Goal: Check status: Check status

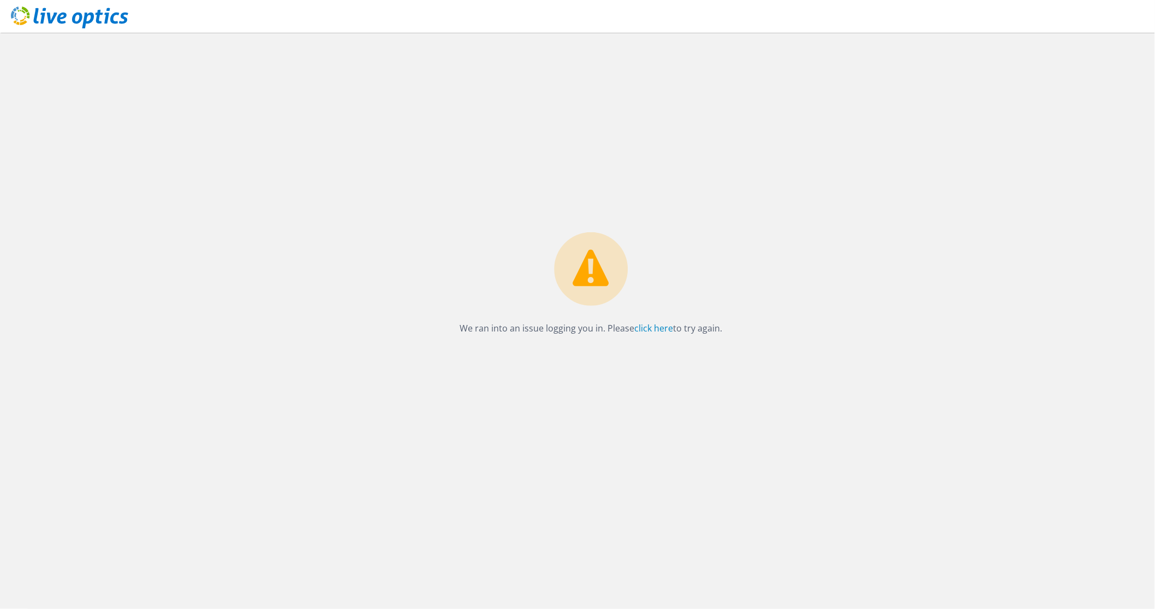
click at [21, 15] on icon at bounding box center [69, 18] width 117 height 22
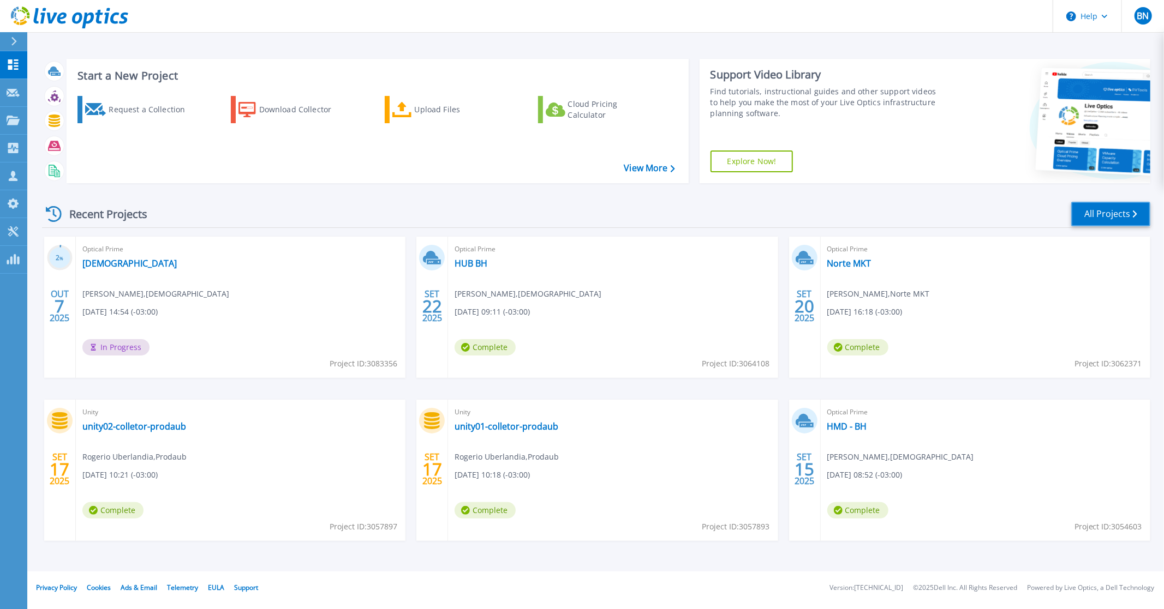
click at [1084, 204] on link "All Projects" at bounding box center [1110, 214] width 79 height 25
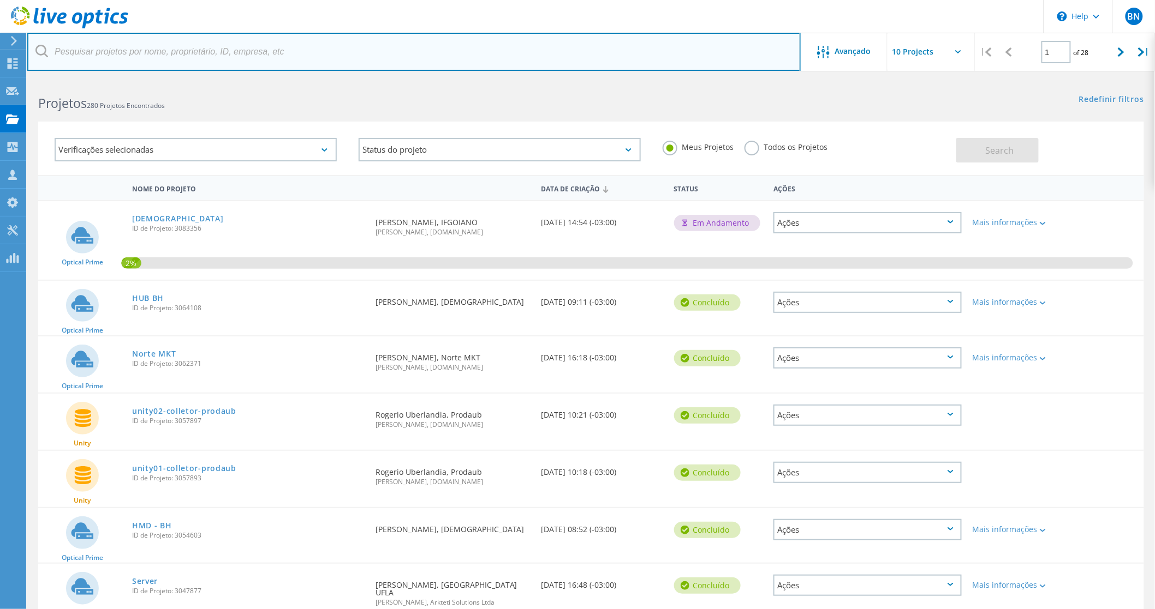
click at [172, 62] on input "text" at bounding box center [413, 52] width 773 height 38
type input "materdei"
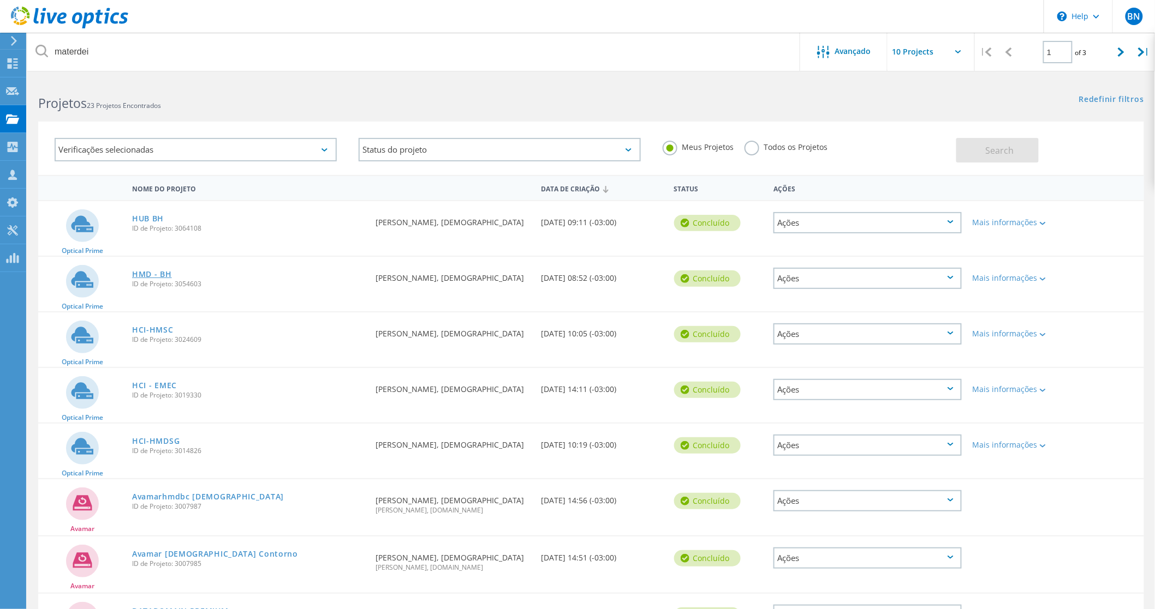
click at [152, 271] on link "HMD - BH" at bounding box center [152, 275] width 40 height 8
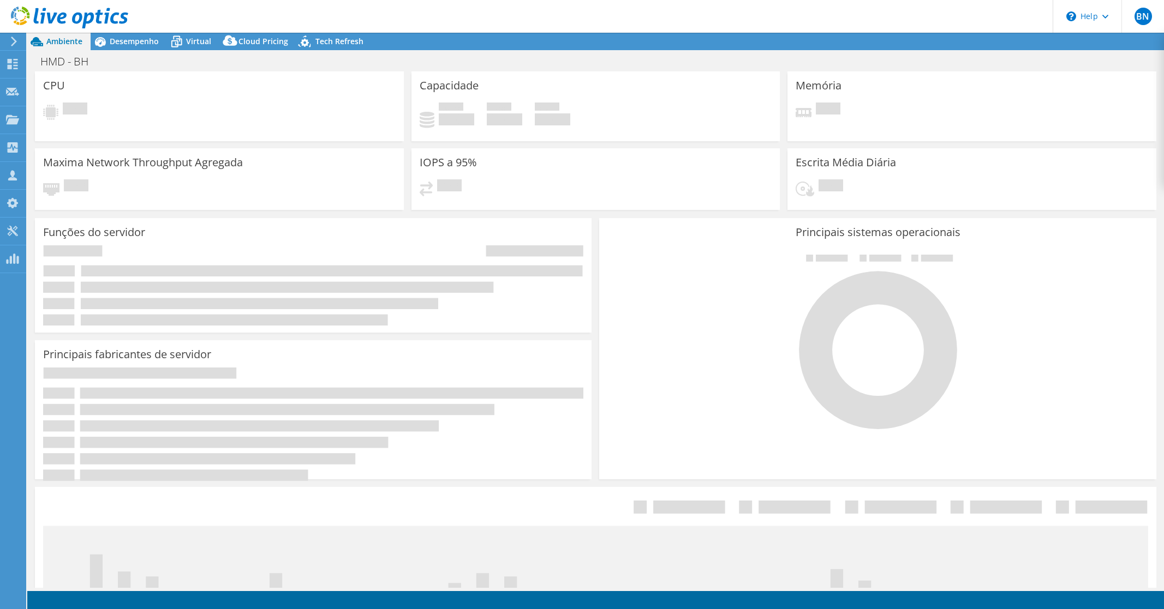
select select "USD"
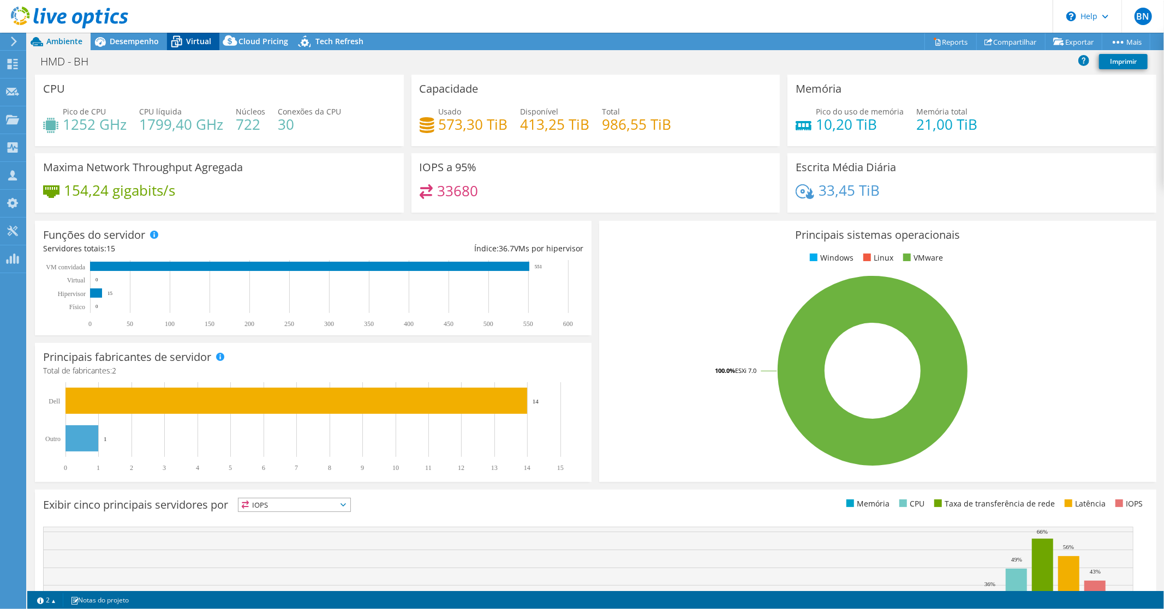
click at [191, 44] on span "Virtual" at bounding box center [198, 41] width 25 height 10
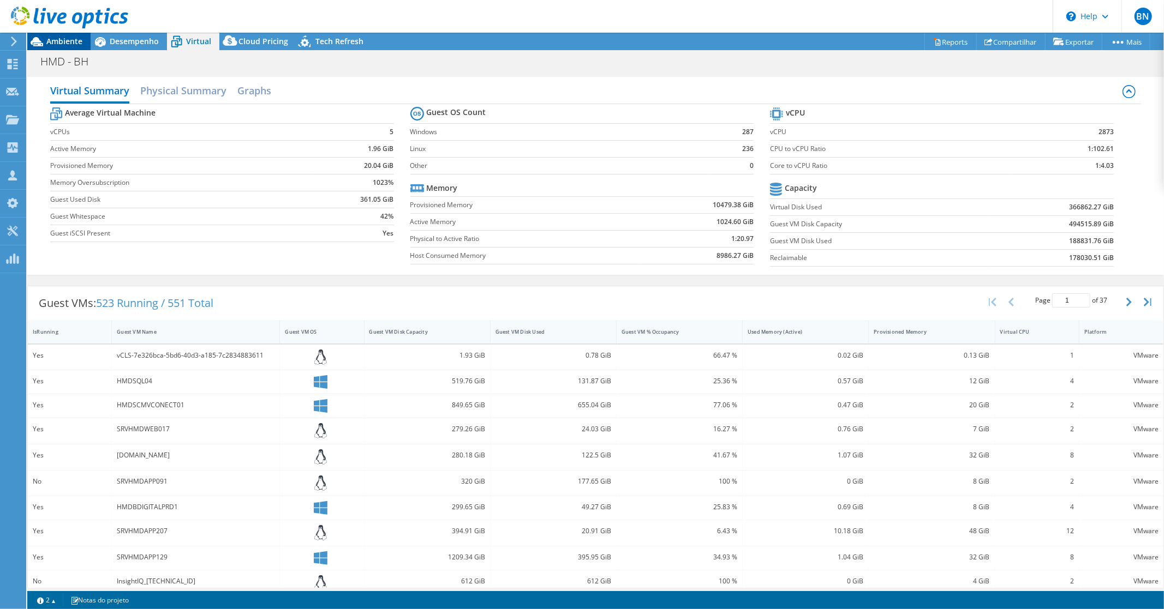
click at [58, 40] on span "Ambiente" at bounding box center [64, 41] width 36 height 10
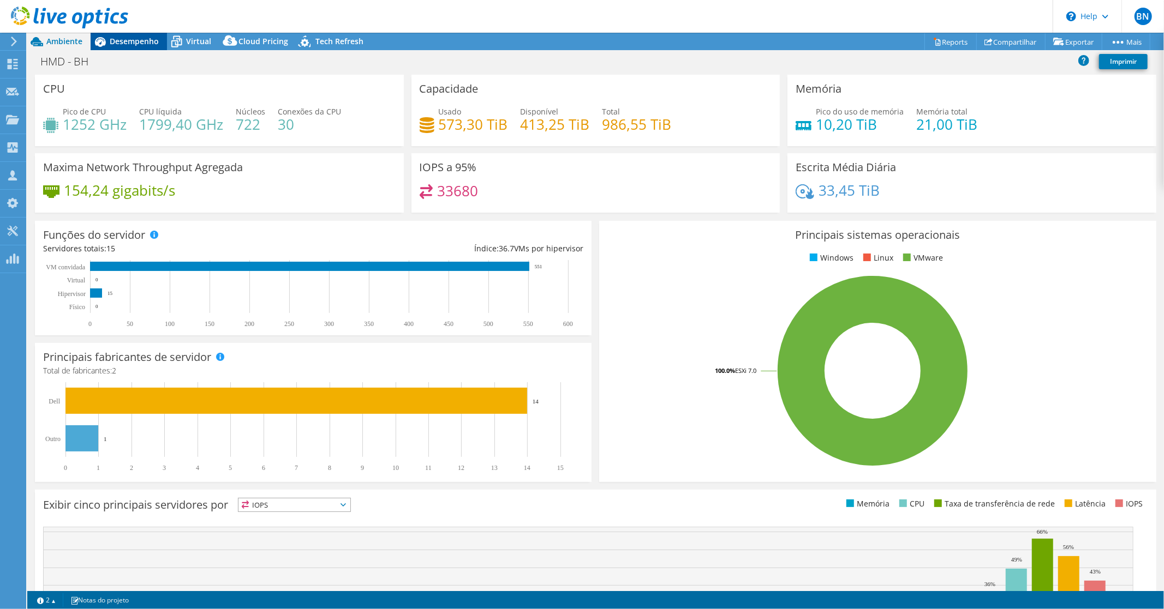
click at [125, 45] on span "Desempenho" at bounding box center [134, 41] width 49 height 10
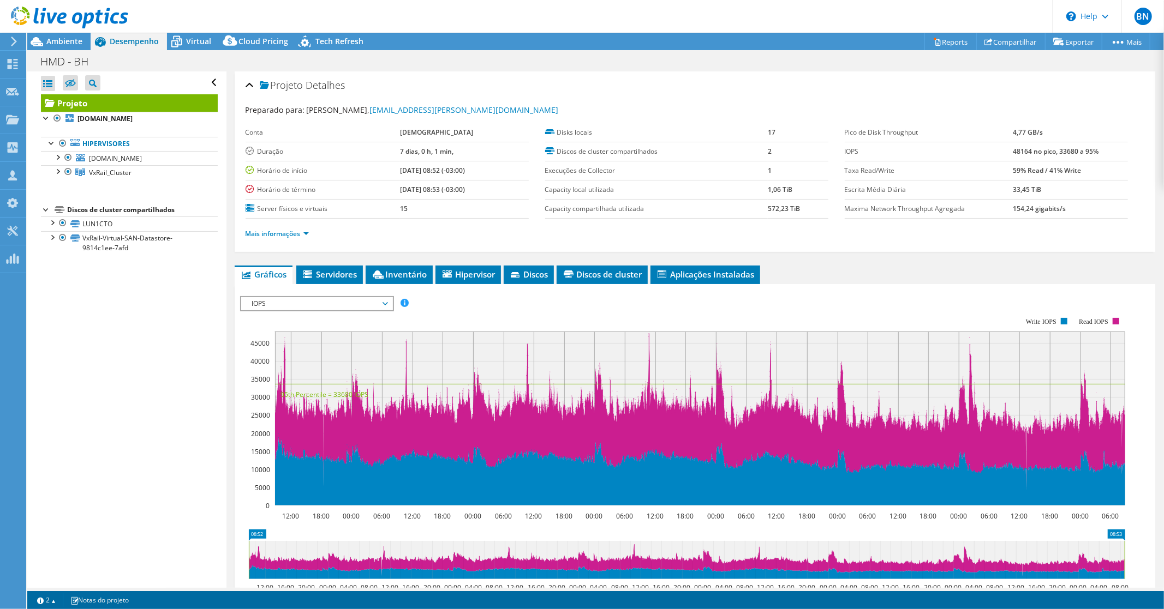
click at [388, 302] on span "IOPS" at bounding box center [316, 303] width 151 height 13
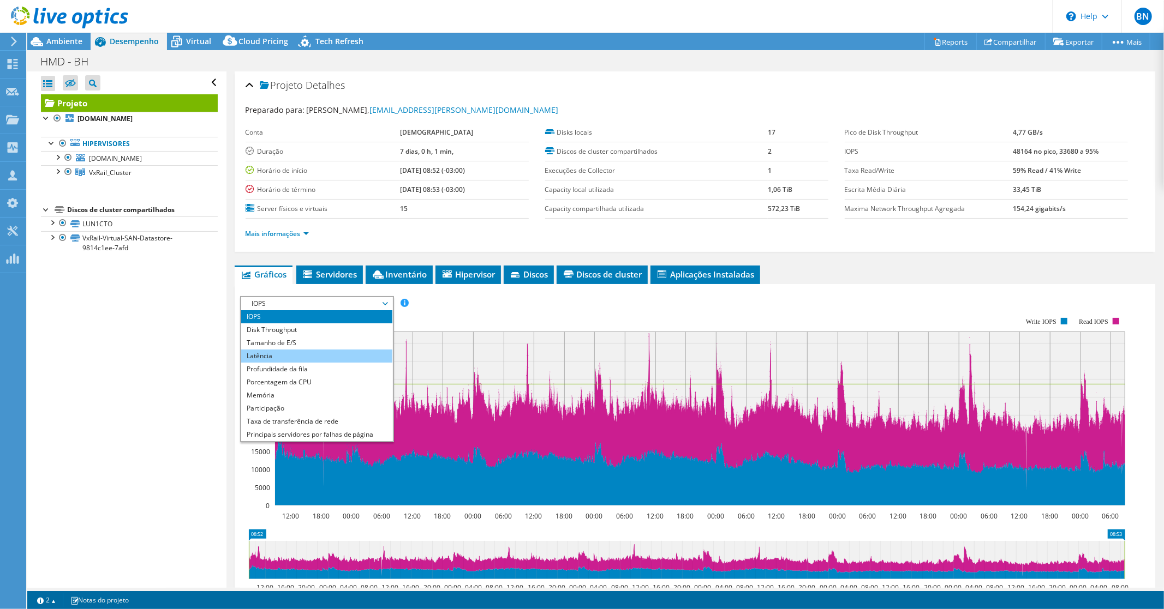
click at [306, 353] on li "Latência" at bounding box center [316, 356] width 151 height 13
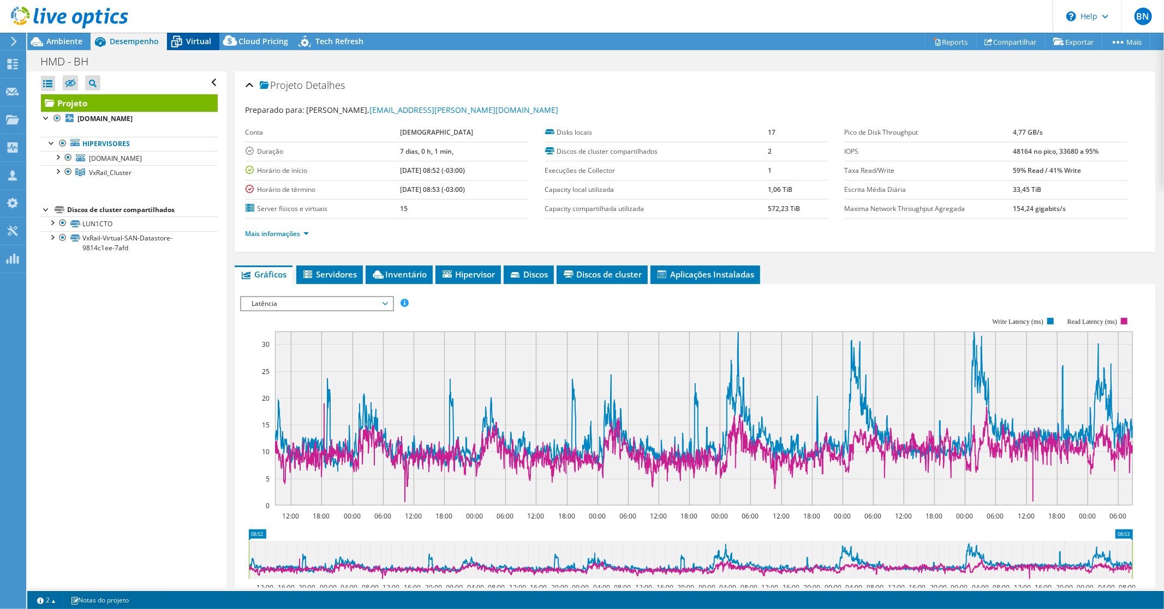
click at [191, 36] on span "Virtual" at bounding box center [198, 41] width 25 height 10
